Goal: Task Accomplishment & Management: Use online tool/utility

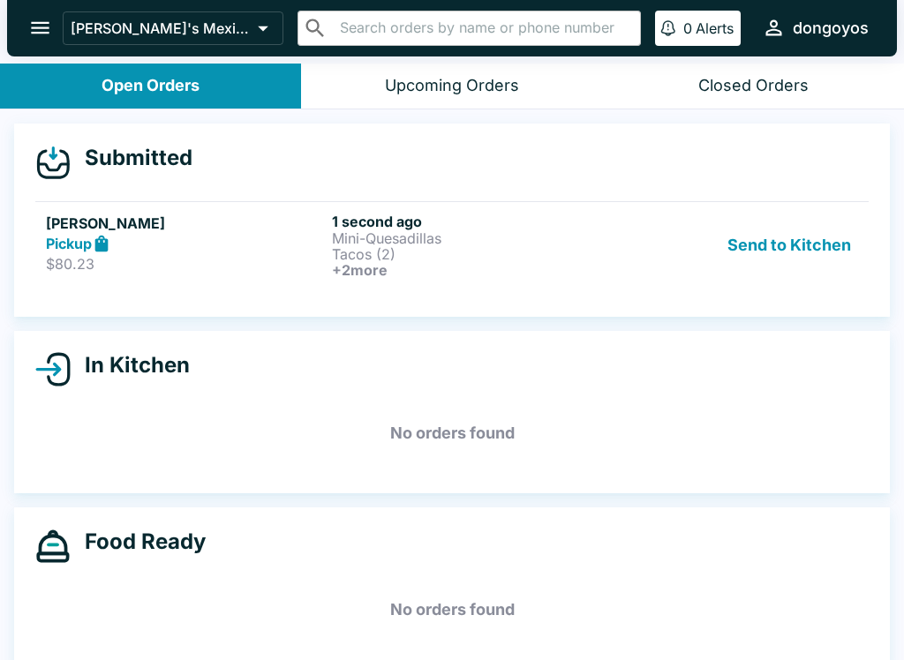
scroll to position [20, 0]
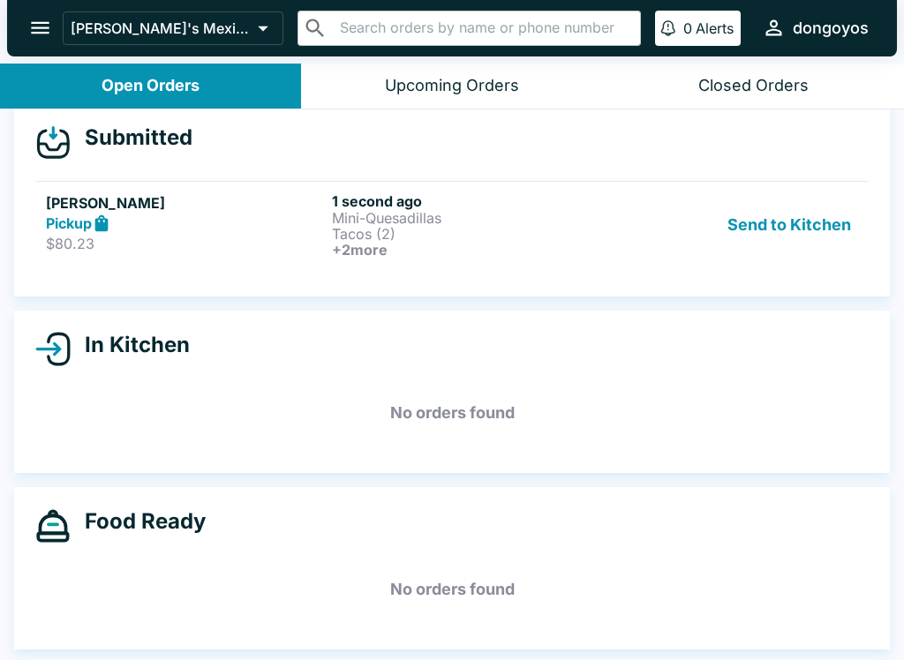
click at [778, 222] on button "Send to Kitchen" at bounding box center [789, 224] width 138 height 65
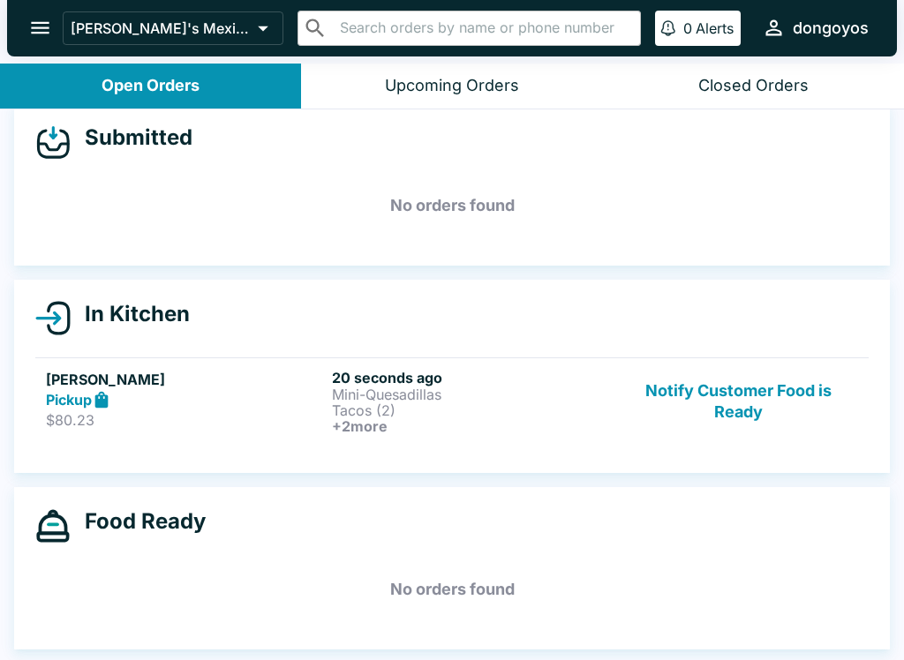
click at [432, 414] on p "Tacos (2)" at bounding box center [471, 410] width 279 height 16
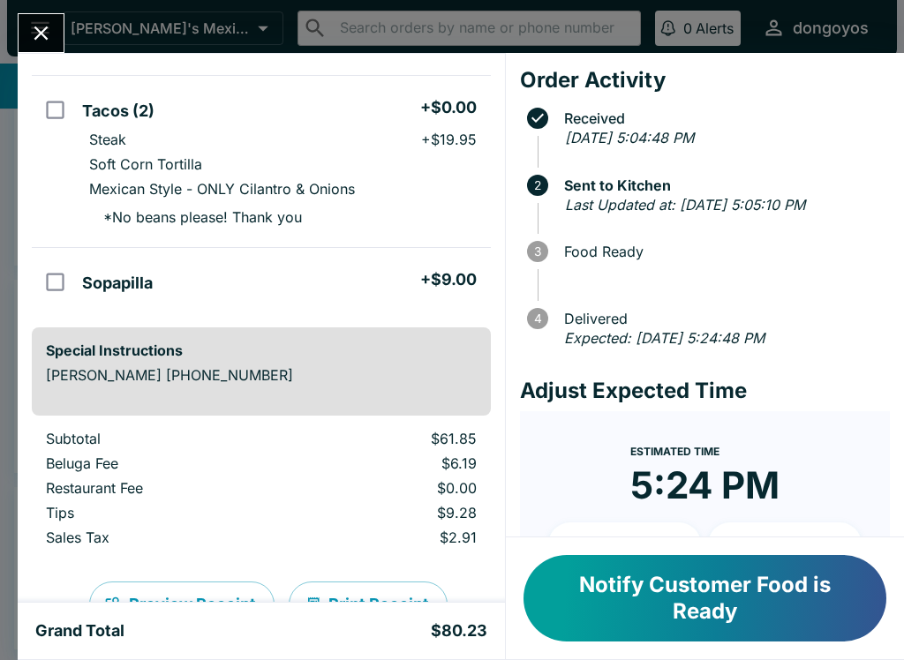
scroll to position [438, 0]
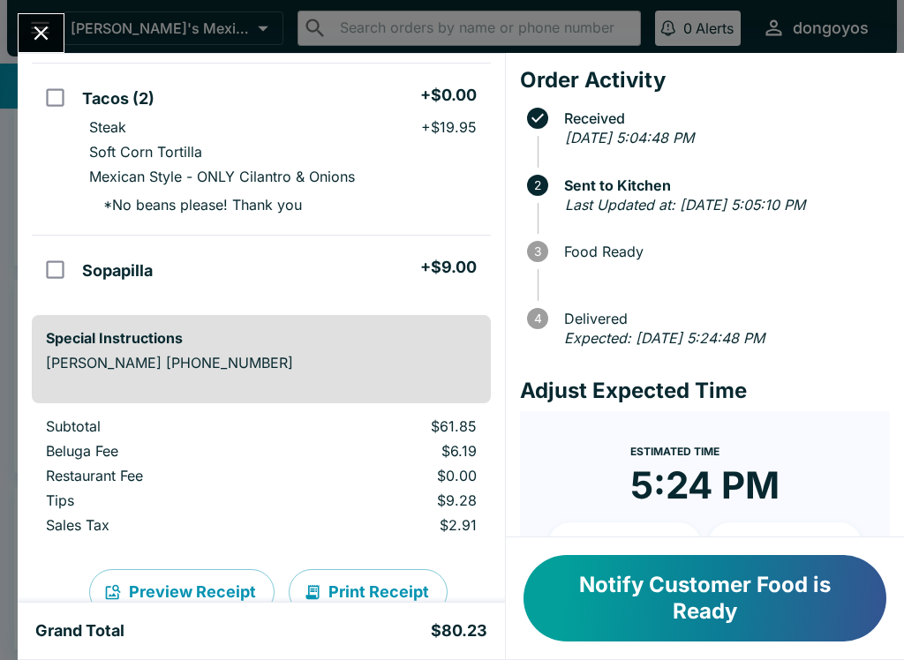
click at [660, 606] on button "Notify Customer Food is Ready" at bounding box center [704, 598] width 363 height 86
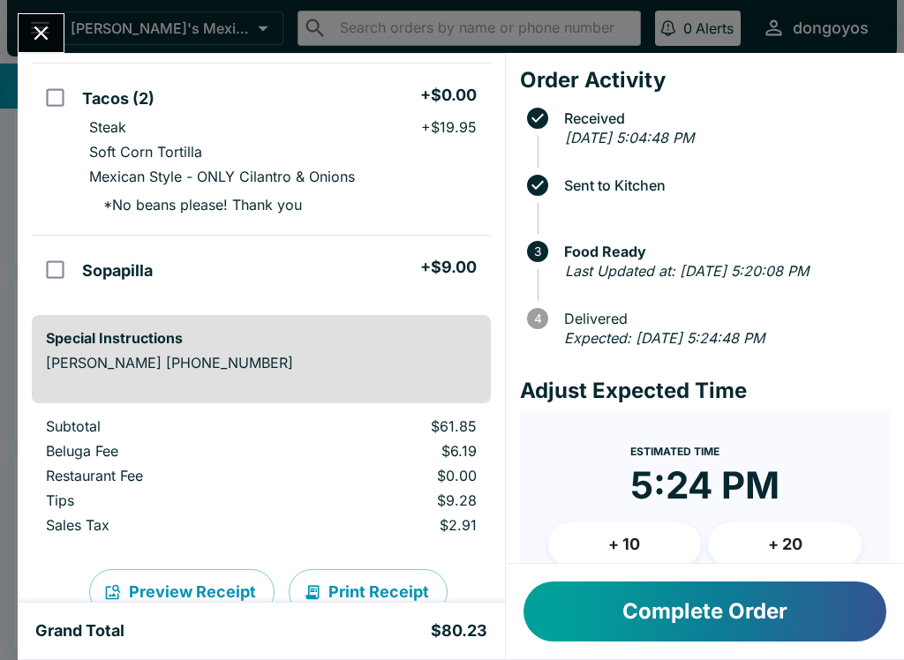
click at [675, 606] on button "Complete Order" at bounding box center [704, 612] width 363 height 60
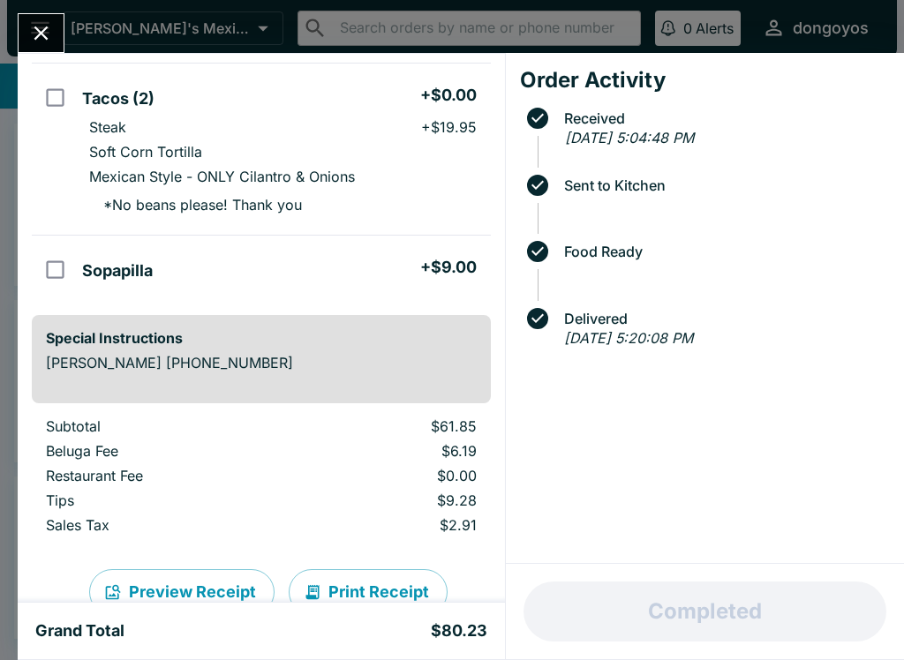
scroll to position [0, 0]
click at [28, 45] on button "Close" at bounding box center [41, 33] width 45 height 38
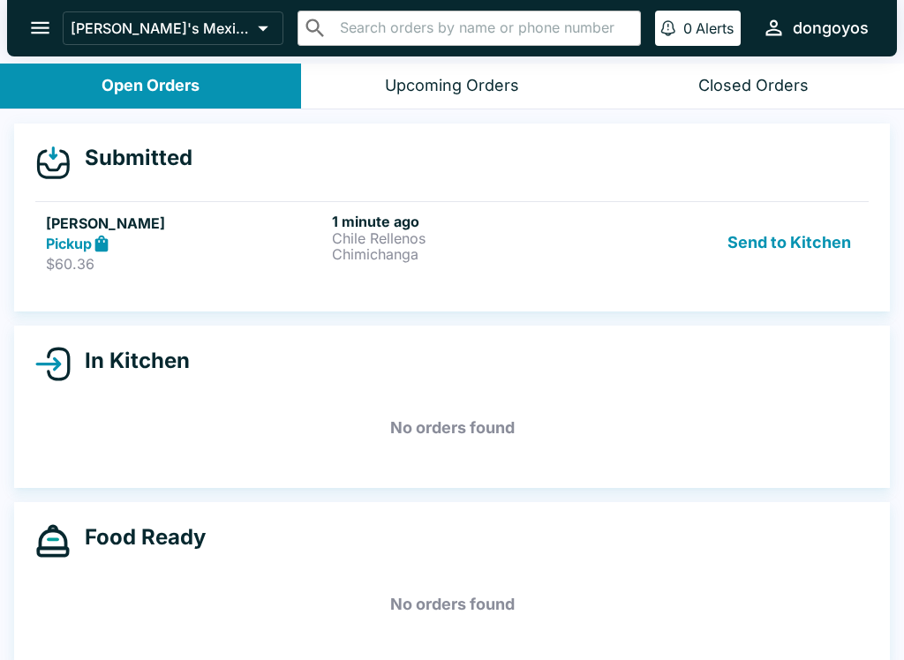
click at [768, 221] on button "Send to Kitchen" at bounding box center [789, 243] width 138 height 61
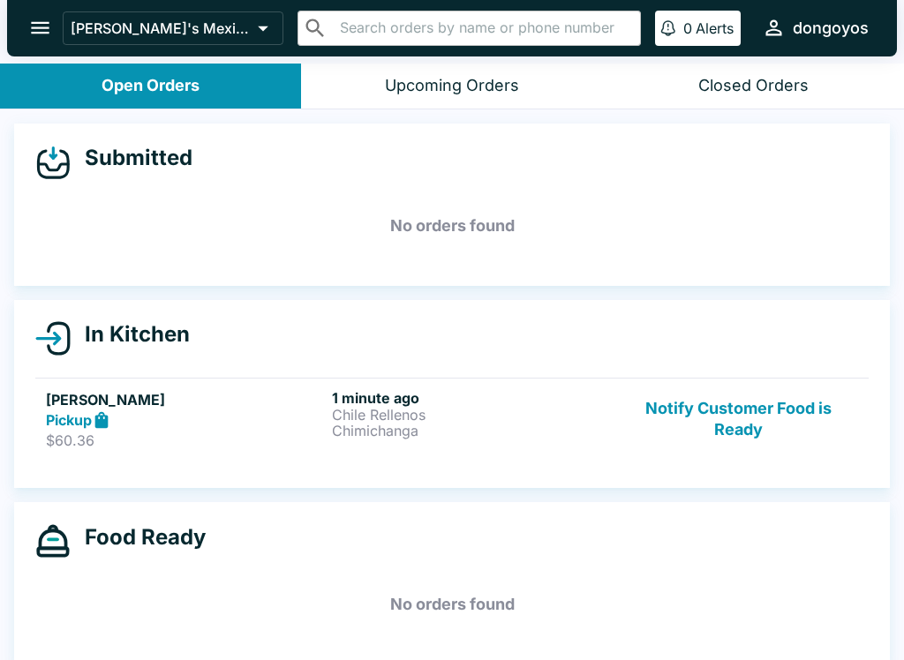
click at [261, 455] on link "[PERSON_NAME] Pickup $60.36 1 minute ago Chile Rellenos Chimichanga Notify Cust…" at bounding box center [451, 419] width 833 height 83
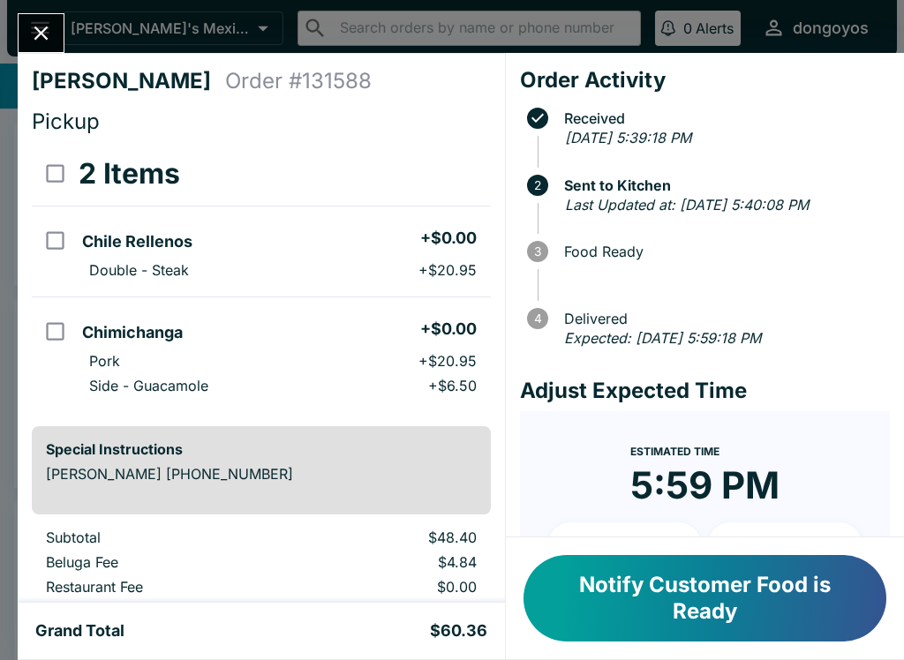
click at [797, 604] on button "Notify Customer Food is Ready" at bounding box center [704, 598] width 363 height 86
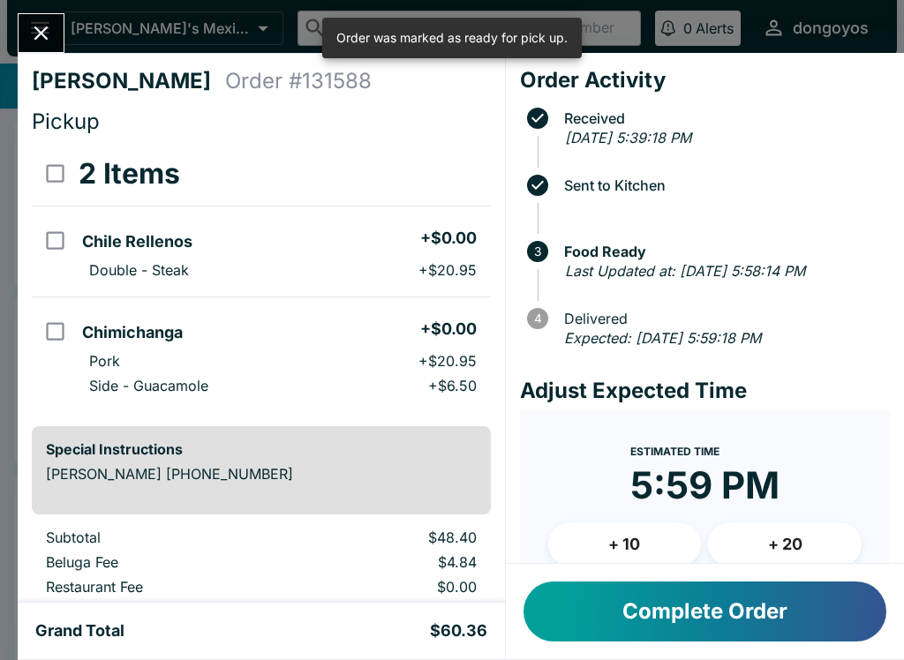
click at [705, 611] on button "Complete Order" at bounding box center [704, 612] width 363 height 60
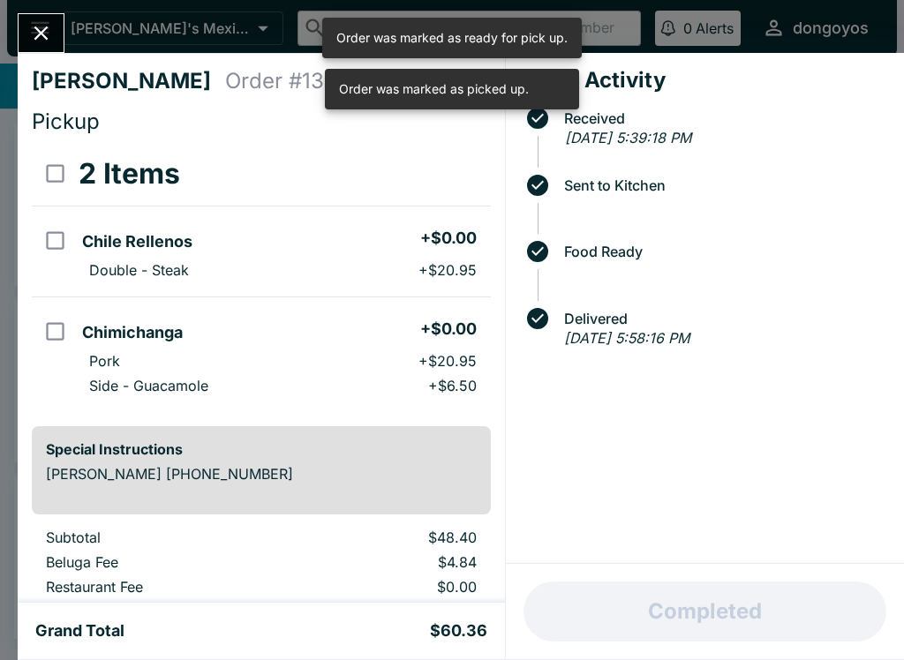
click at [46, 48] on button "Close" at bounding box center [41, 33] width 45 height 38
